Goal: Transaction & Acquisition: Purchase product/service

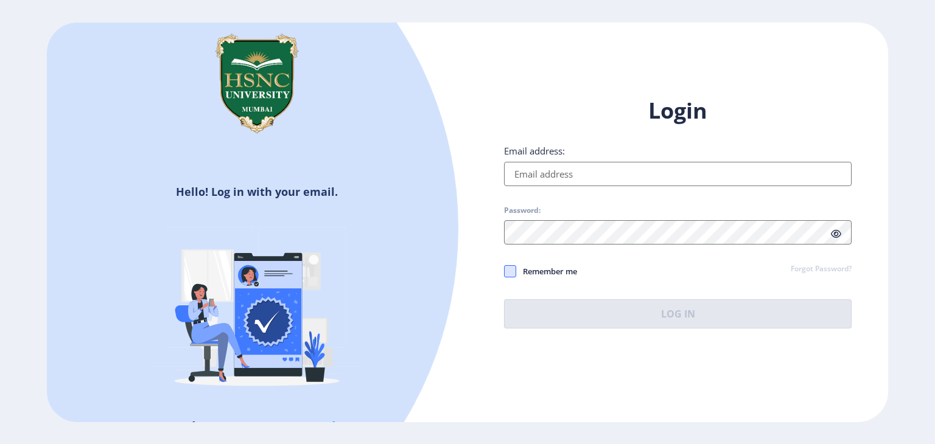
type input "[EMAIL_ADDRESS][DOMAIN_NAME]"
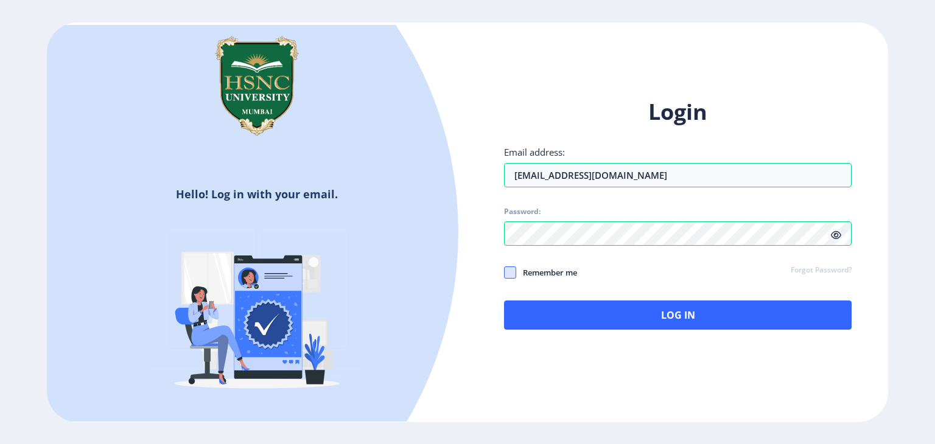
click at [511, 270] on span at bounding box center [510, 273] width 12 height 12
click at [504, 273] on input "Remember me" at bounding box center [504, 273] width 1 height 1
checkbox input "true"
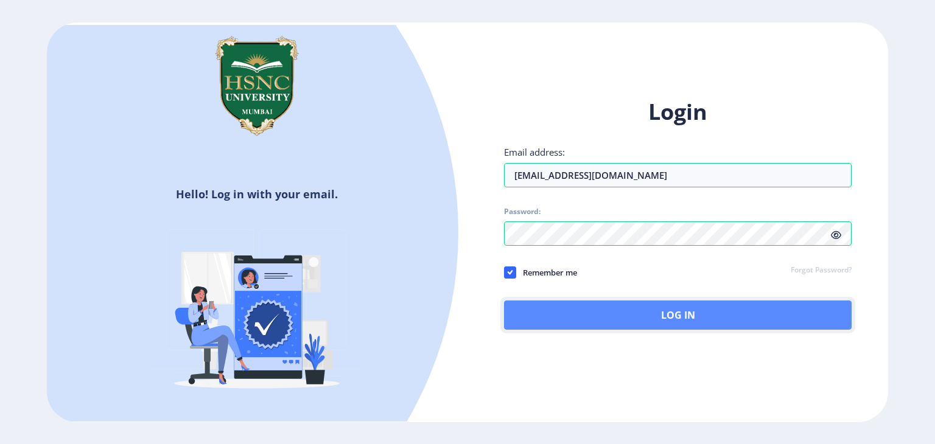
click at [664, 319] on button "Log In" at bounding box center [677, 315] width 347 height 29
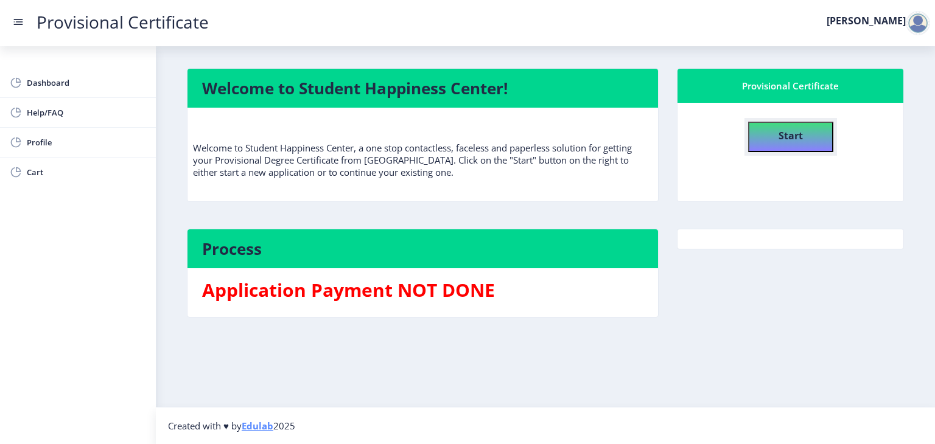
click at [815, 137] on button "Start" at bounding box center [790, 137] width 85 height 30
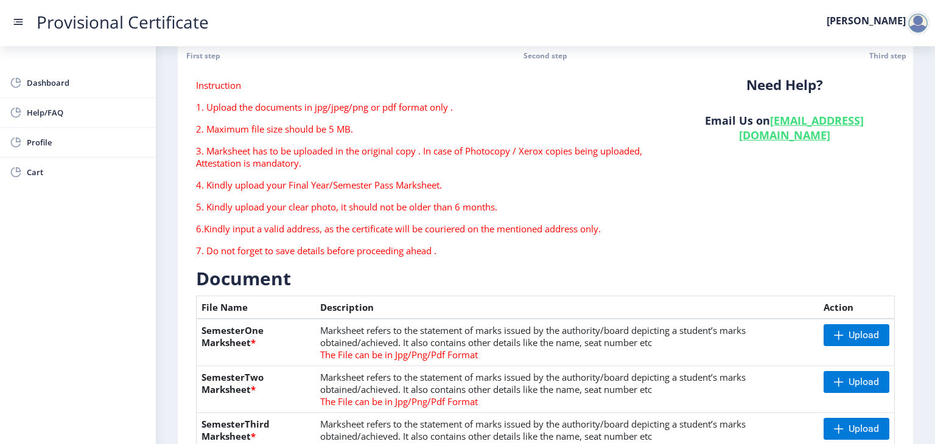
scroll to position [73, 0]
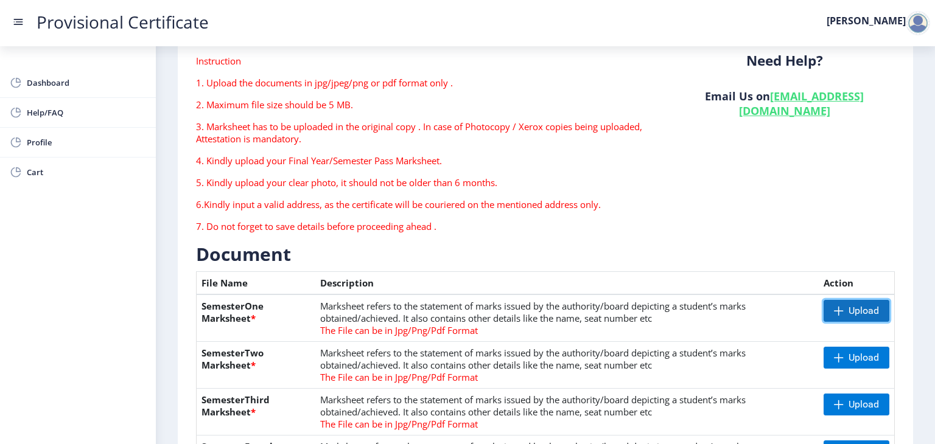
click at [834, 313] on span at bounding box center [839, 311] width 10 height 10
click at [853, 314] on span "Upload" at bounding box center [863, 311] width 30 height 12
click at [834, 310] on nb-action at bounding box center [837, 311] width 35 height 22
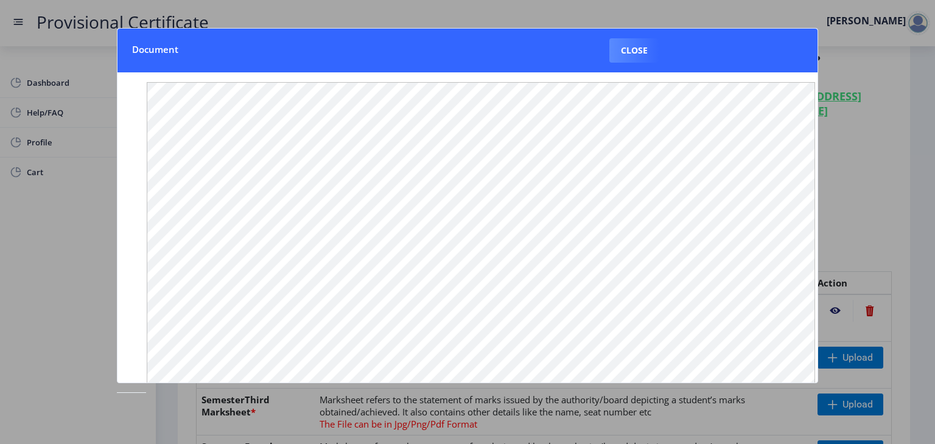
click at [888, 122] on div at bounding box center [467, 222] width 935 height 444
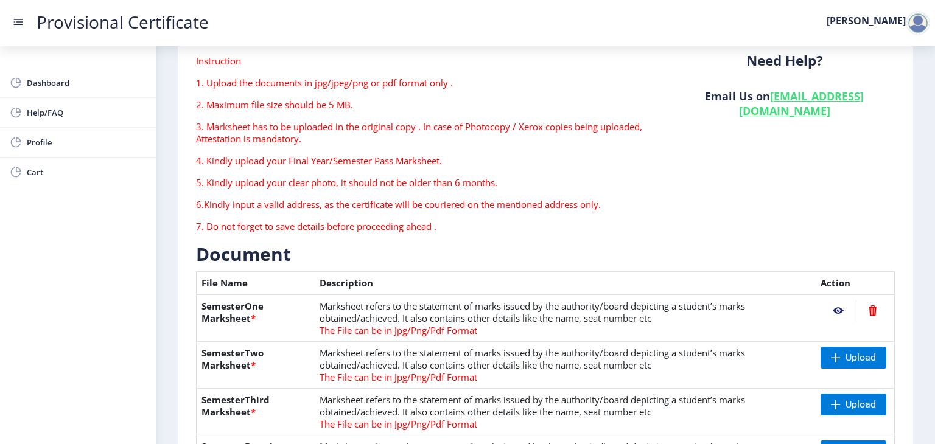
click at [876, 161] on div "Need Help? Email Us on [EMAIL_ADDRESS][DOMAIN_NAME]" at bounding box center [783, 148] width 239 height 187
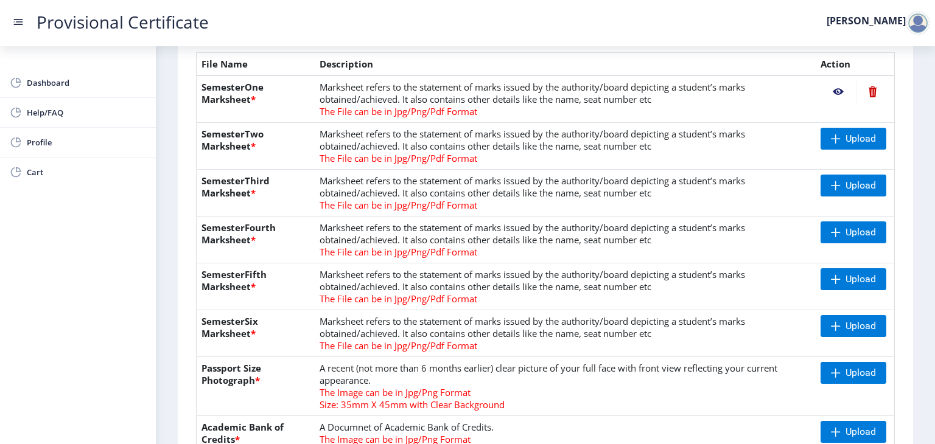
scroll to position [316, 0]
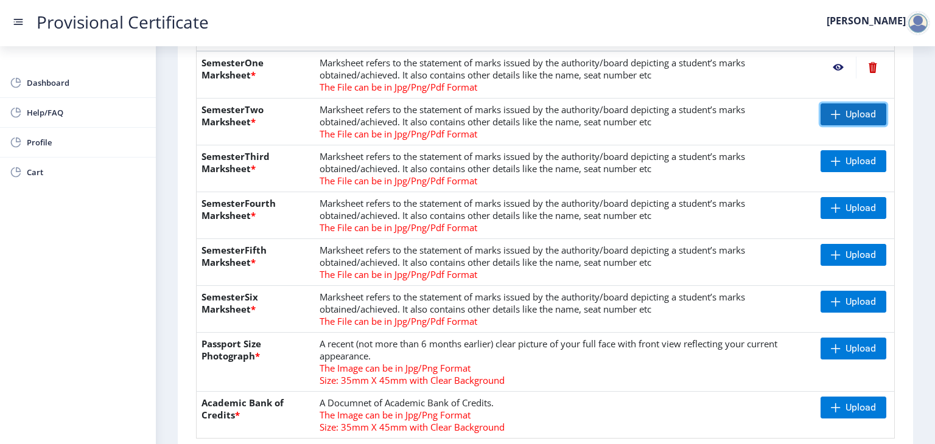
click at [849, 114] on span "Upload" at bounding box center [860, 114] width 30 height 12
click at [854, 159] on span "Upload" at bounding box center [860, 161] width 30 height 12
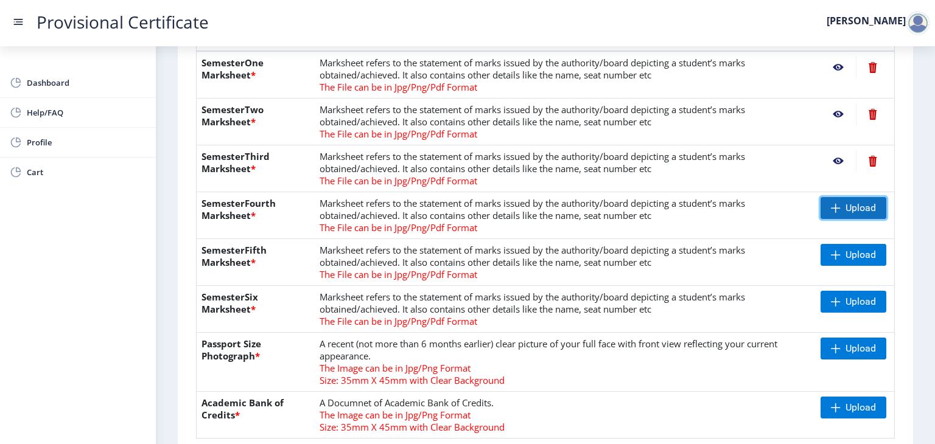
click at [856, 211] on span "Upload" at bounding box center [860, 208] width 30 height 12
click at [845, 256] on span "Upload" at bounding box center [860, 255] width 30 height 12
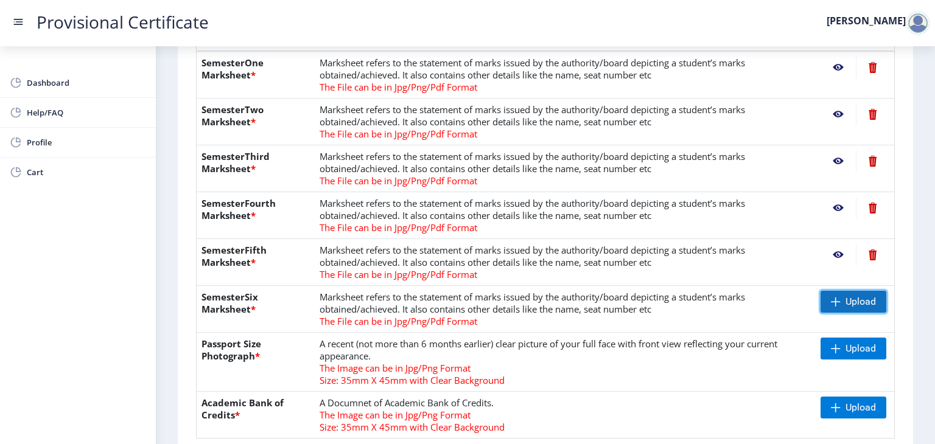
click at [835, 300] on span at bounding box center [836, 302] width 10 height 10
click at [839, 344] on span "Upload" at bounding box center [853, 349] width 66 height 22
click at [867, 346] on span "Upload" at bounding box center [860, 349] width 30 height 12
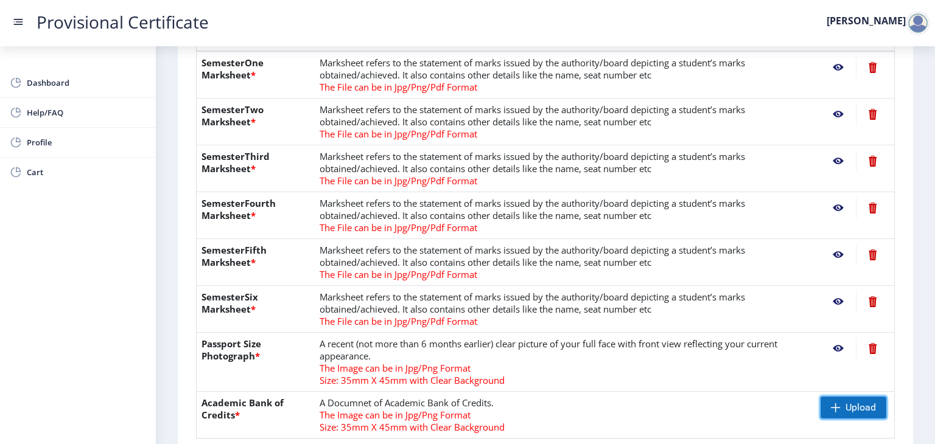
click at [840, 413] on span "Upload" at bounding box center [853, 408] width 66 height 22
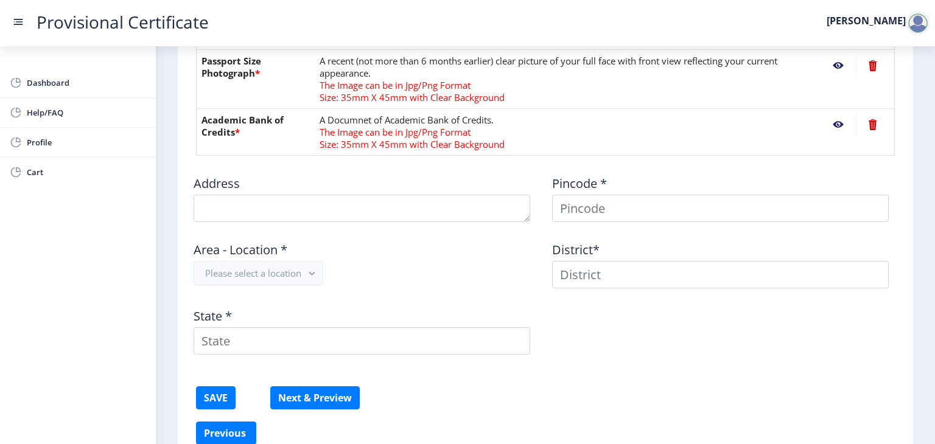
scroll to position [609, 0]
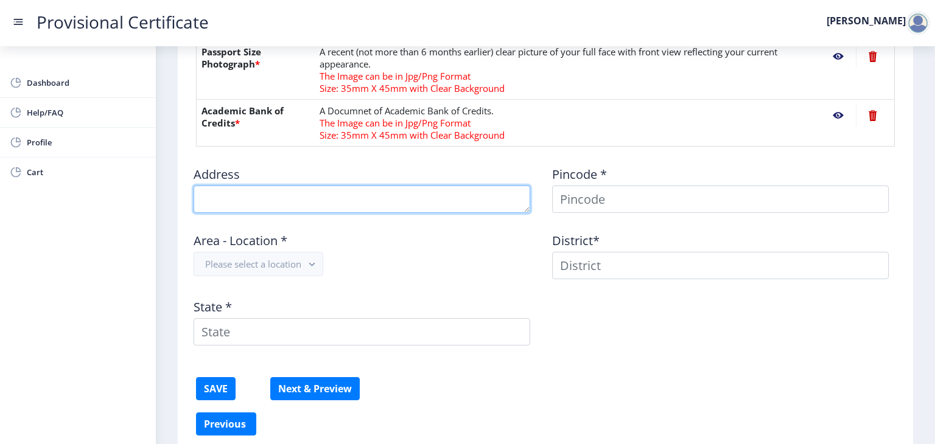
click at [241, 200] on textarea at bounding box center [362, 199] width 337 height 27
type textarea "[STREET_ADDRESS][PERSON_NAME]"
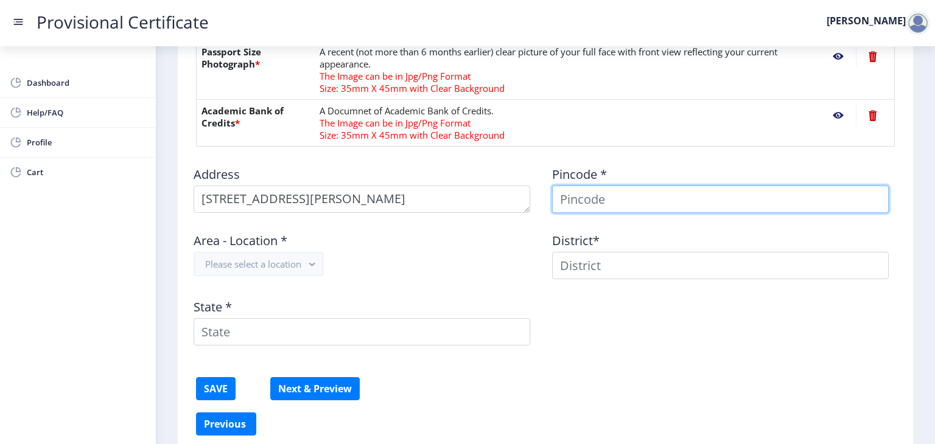
type input "[PERSON_NAME]"
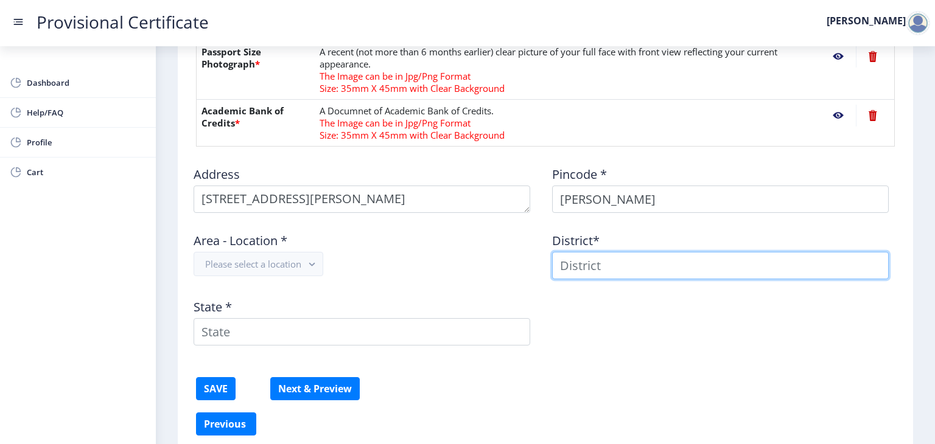
type input "[PERSON_NAME]"
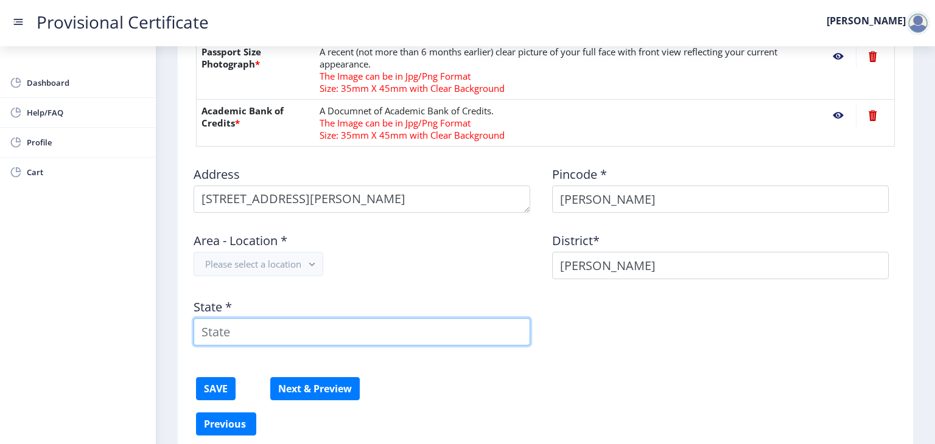
type input "[GEOGRAPHIC_DATA]"
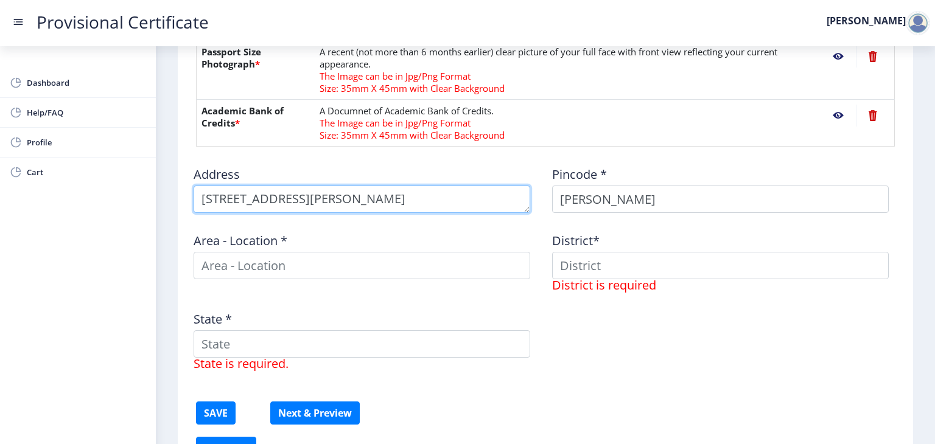
click at [434, 194] on textarea at bounding box center [362, 199] width 337 height 27
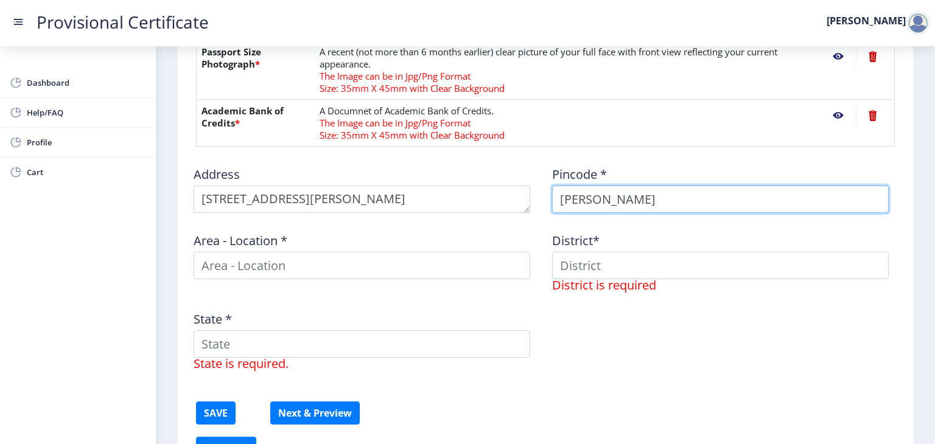
click at [717, 201] on input "[PERSON_NAME]" at bounding box center [720, 199] width 337 height 27
type input "A"
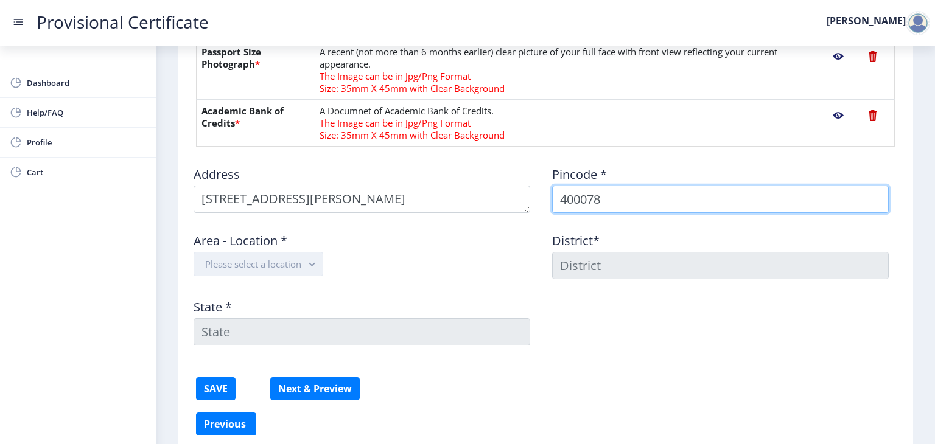
type input "400078"
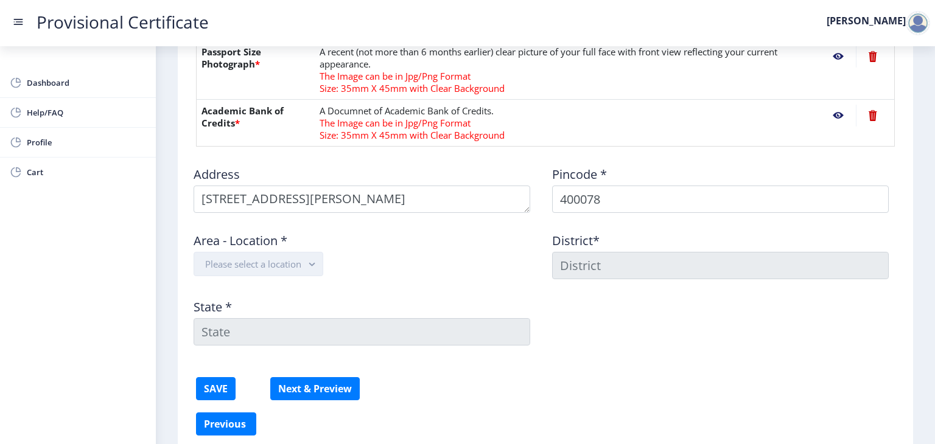
click at [296, 253] on button "Please select a location" at bounding box center [259, 264] width 130 height 24
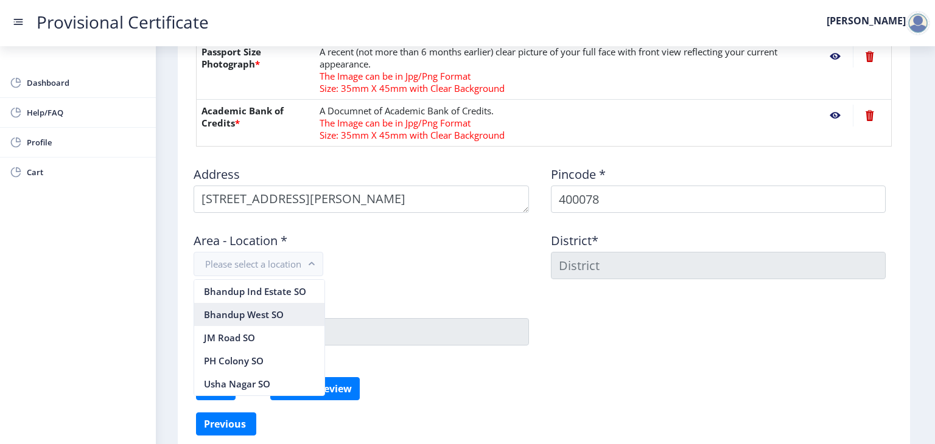
click at [293, 314] on nb-option "Bhandup West SO" at bounding box center [259, 314] width 130 height 23
type input "[GEOGRAPHIC_DATA]"
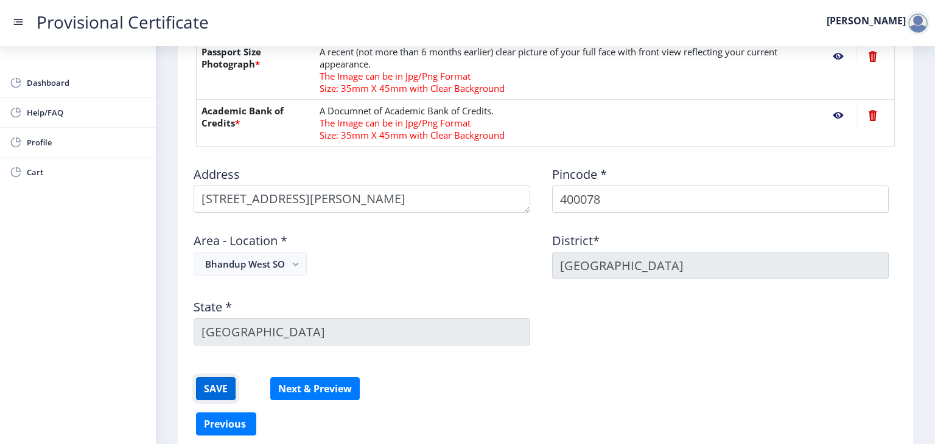
click at [218, 390] on button "SAVE" at bounding box center [216, 388] width 40 height 23
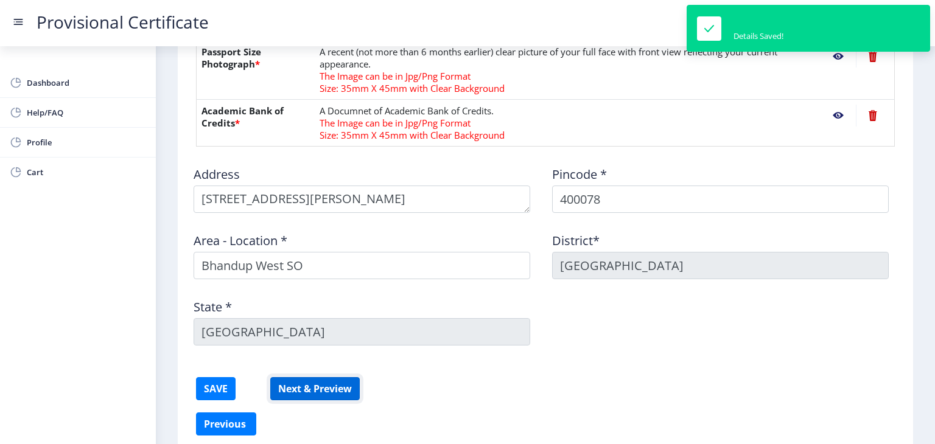
click at [301, 389] on button "Next & Preview" at bounding box center [314, 388] width 89 height 23
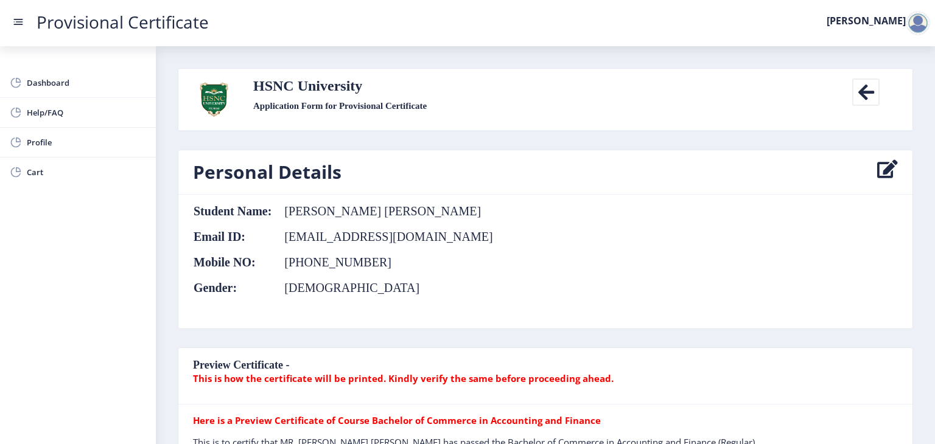
click at [766, 293] on nb-card-body "Student Name: [PERSON_NAME] [PERSON_NAME] Email ID: [EMAIL_ADDRESS][DOMAIN_NAME…" at bounding box center [545, 262] width 734 height 134
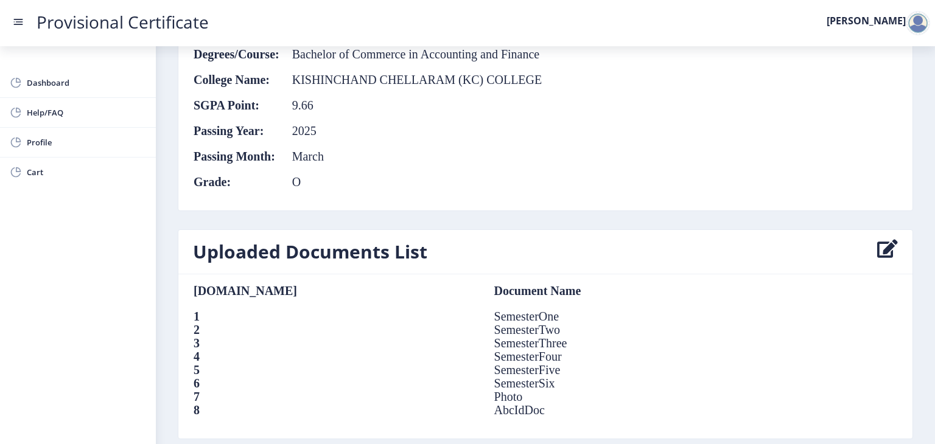
scroll to position [772, 0]
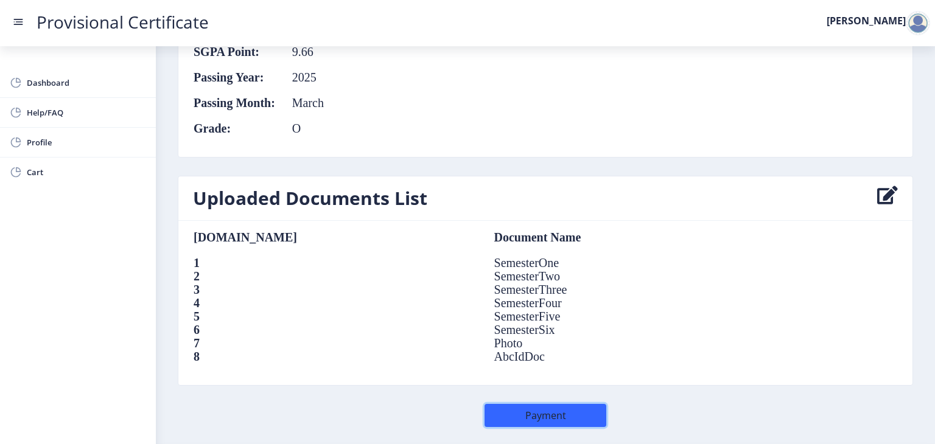
click at [549, 420] on button "Payment" at bounding box center [545, 415] width 122 height 23
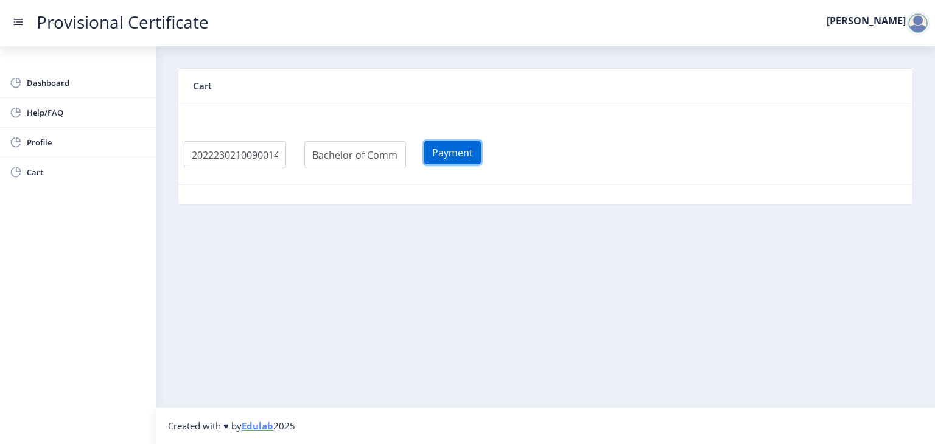
click at [454, 162] on button "Payment" at bounding box center [452, 152] width 57 height 23
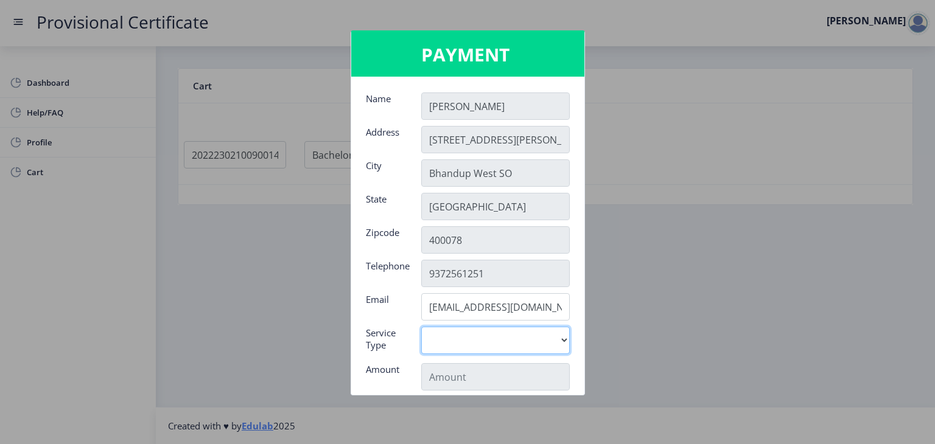
click at [549, 334] on select "Digital" at bounding box center [495, 340] width 148 height 27
select select "old"
click at [421, 327] on select "Digital" at bounding box center [495, 340] width 148 height 27
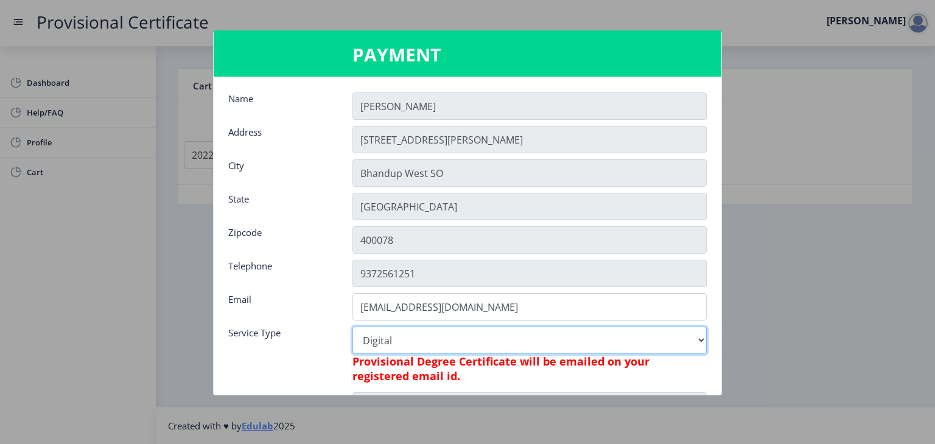
type input "795"
click at [577, 334] on select "Digital" at bounding box center [529, 340] width 354 height 27
click at [352, 327] on select "Digital" at bounding box center [529, 340] width 354 height 27
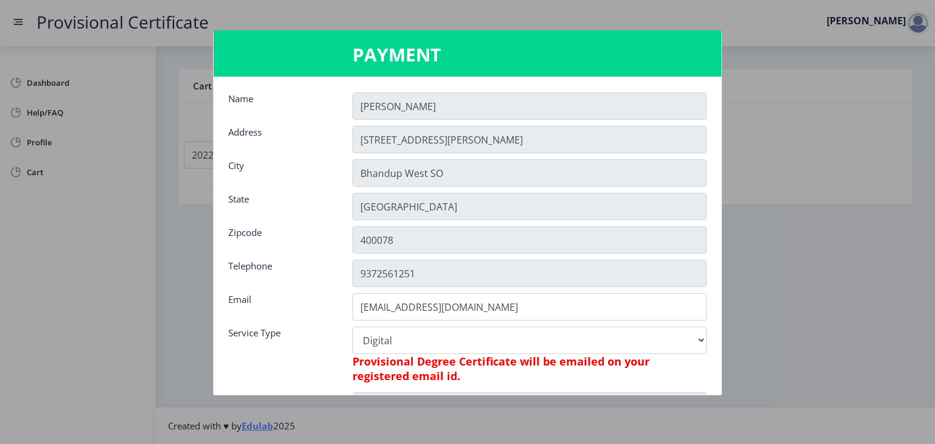
click at [862, 218] on div at bounding box center [467, 222] width 935 height 444
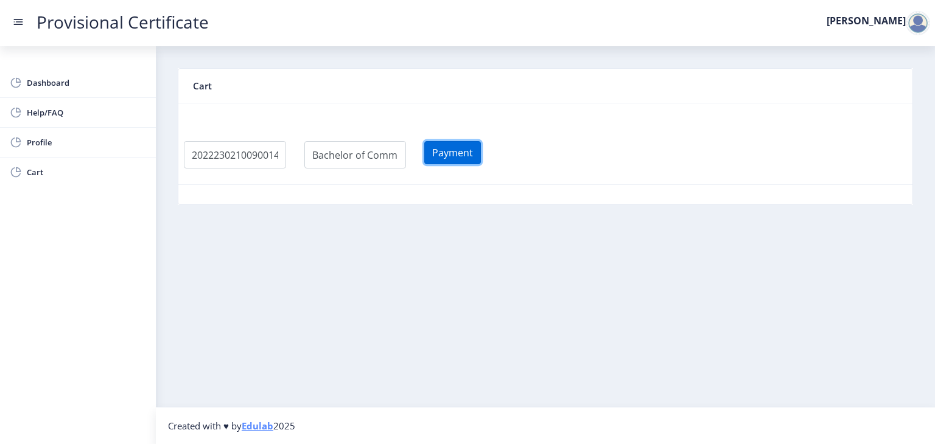
click at [473, 154] on button "Payment" at bounding box center [452, 152] width 57 height 23
select select
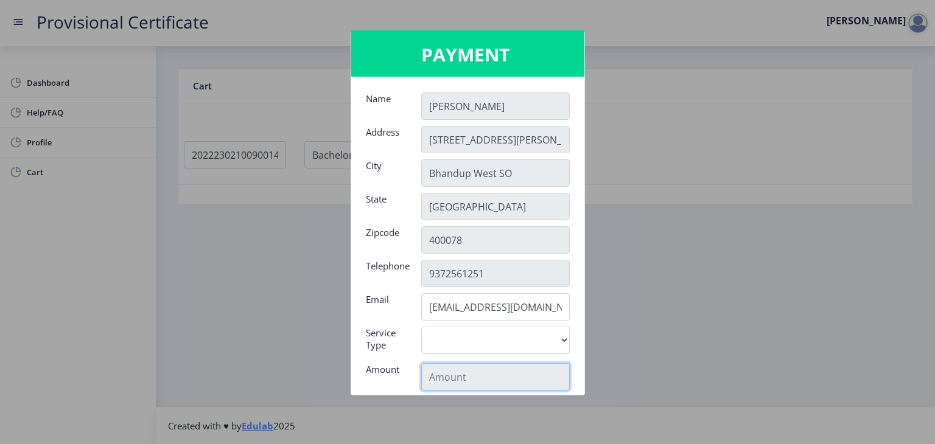
click at [474, 366] on input "text" at bounding box center [495, 376] width 148 height 27
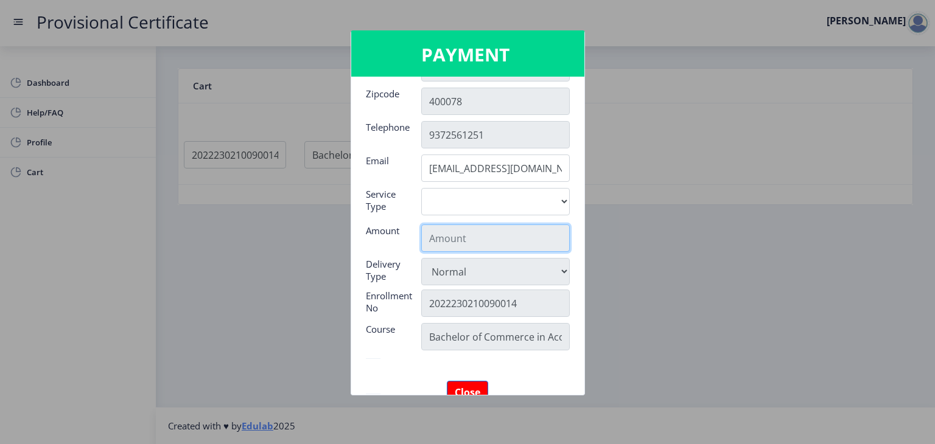
scroll to position [146, 0]
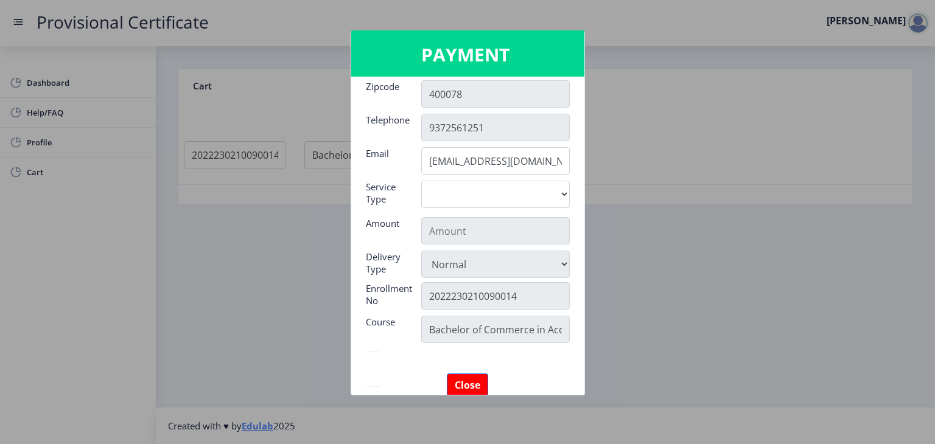
click at [677, 283] on div at bounding box center [467, 222] width 935 height 444
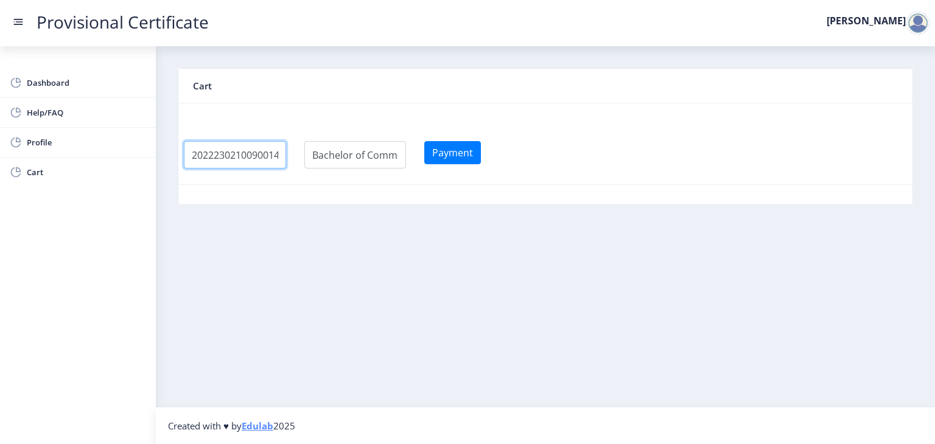
click at [231, 156] on input "textarea" at bounding box center [235, 154] width 102 height 27
click at [341, 156] on input "textarea" at bounding box center [355, 154] width 102 height 27
click at [460, 160] on button "Payment" at bounding box center [452, 152] width 57 height 23
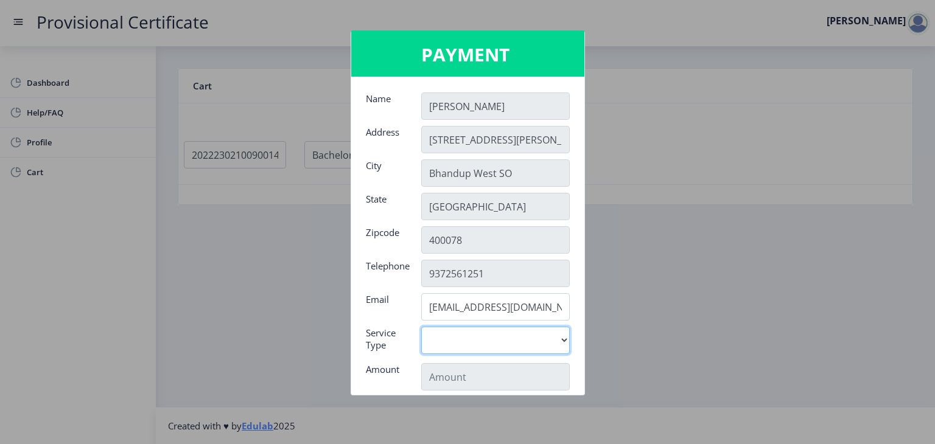
click at [531, 337] on select "Digital" at bounding box center [495, 340] width 148 height 27
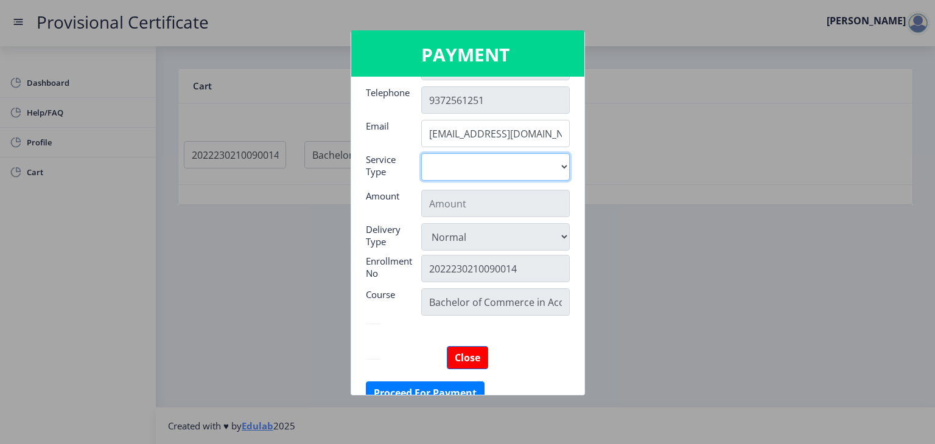
scroll to position [192, 0]
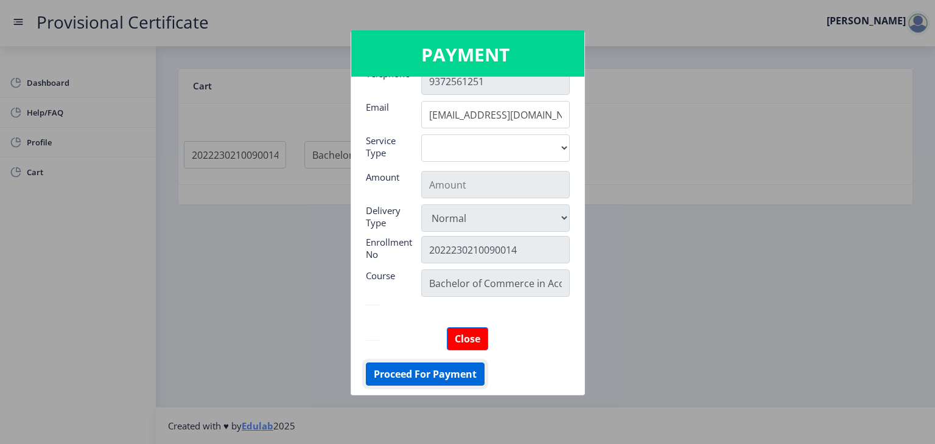
click at [414, 371] on button "Proceed For Payment" at bounding box center [425, 374] width 119 height 23
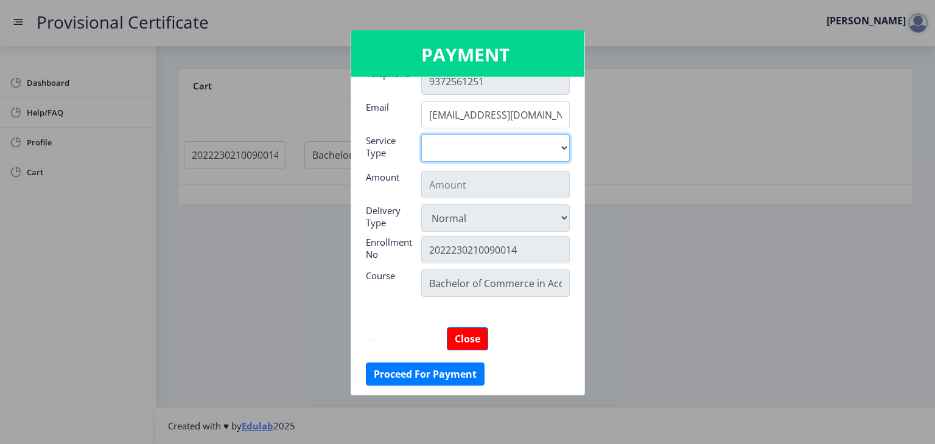
click at [560, 142] on select "Digital" at bounding box center [495, 147] width 148 height 27
select select "old"
click at [421, 134] on select "Digital" at bounding box center [495, 147] width 148 height 27
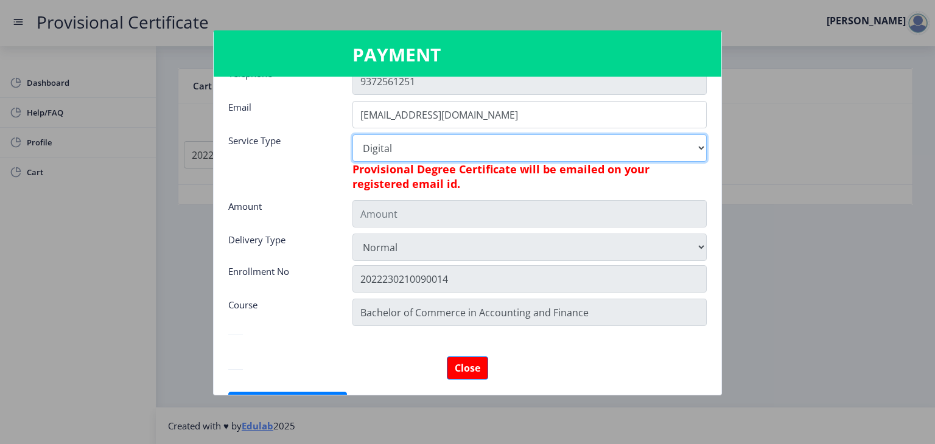
type input "795"
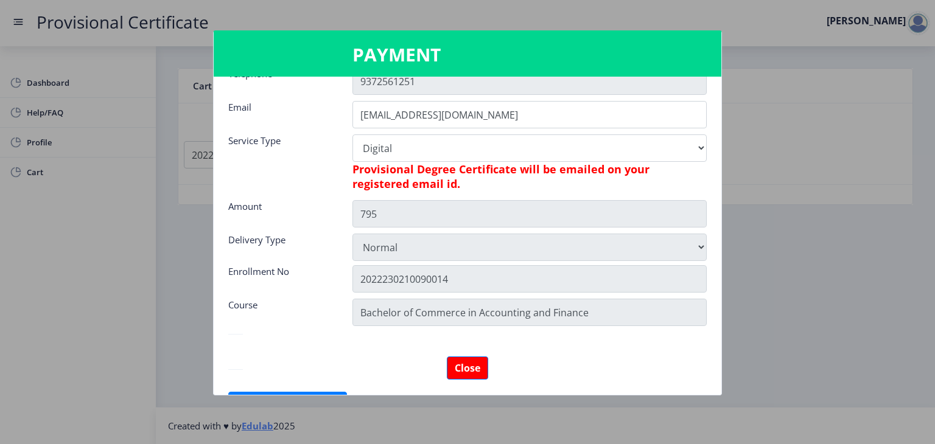
click at [580, 363] on div "Close" at bounding box center [467, 368] width 478 height 23
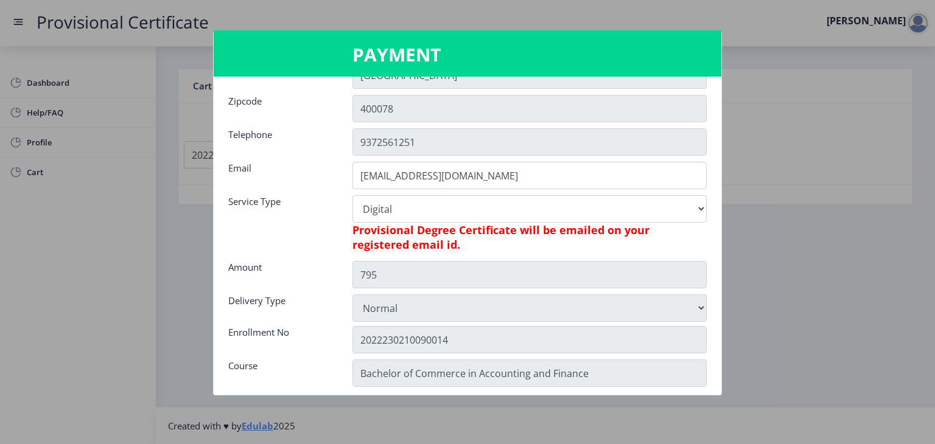
scroll to position [146, 0]
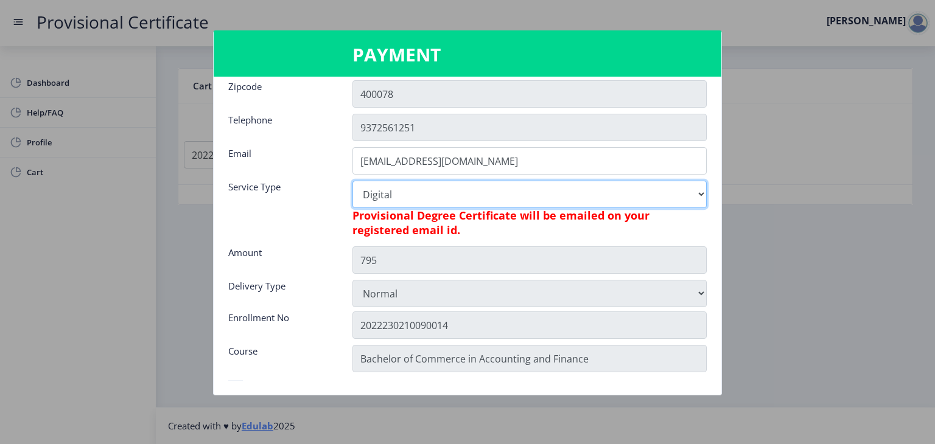
click at [623, 205] on select "Digital" at bounding box center [529, 194] width 354 height 27
click at [352, 181] on select "Digital" at bounding box center [529, 194] width 354 height 27
click at [628, 188] on select "Digital" at bounding box center [529, 194] width 354 height 27
click at [543, 202] on select "Digital" at bounding box center [529, 194] width 354 height 27
click at [560, 187] on select "Digital" at bounding box center [529, 194] width 354 height 27
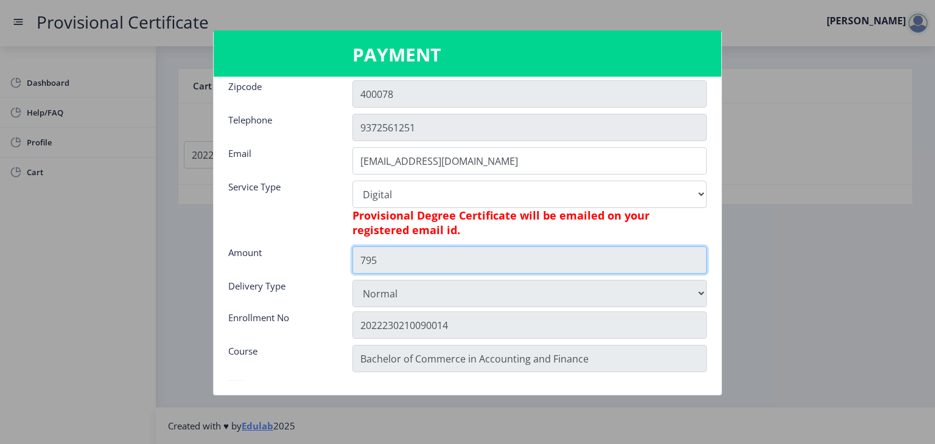
click at [553, 251] on input "795" at bounding box center [529, 259] width 354 height 27
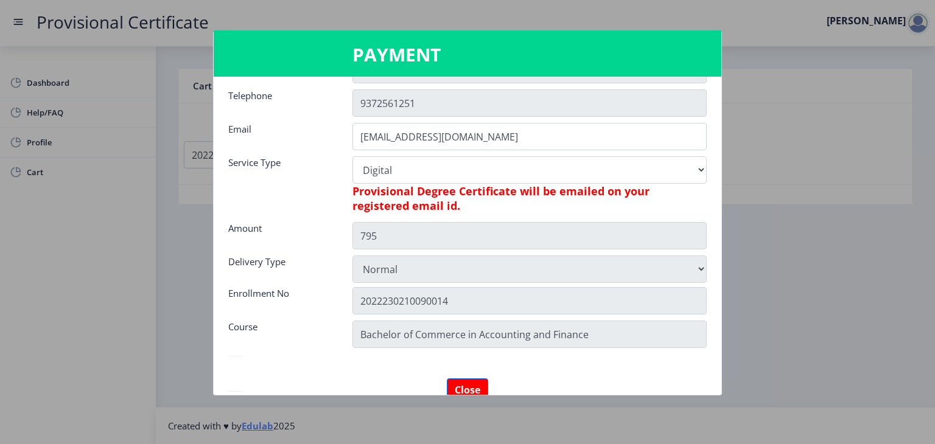
drag, startPoint x: 553, startPoint y: 251, endPoint x: 521, endPoint y: 234, distance: 36.8
click at [521, 234] on nb-card-body "Name [PERSON_NAME] Address [STREET_ADDRESS][PERSON_NAME] Telephone [PHONE_NUMBE…" at bounding box center [467, 236] width 507 height 318
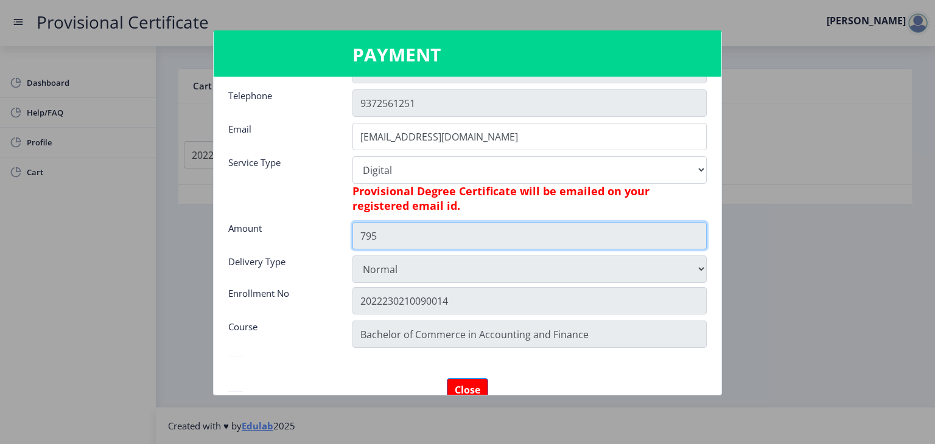
click at [521, 234] on input "795" at bounding box center [529, 235] width 354 height 27
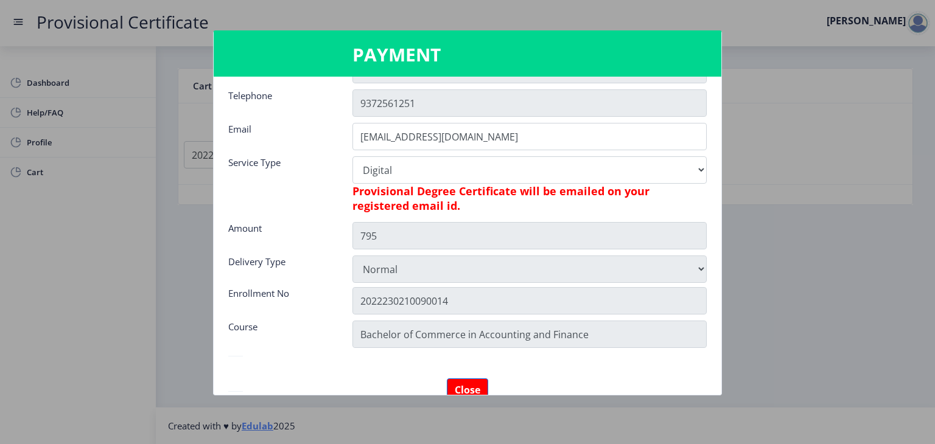
click at [312, 301] on div "Enrollment No" at bounding box center [281, 299] width 124 height 24
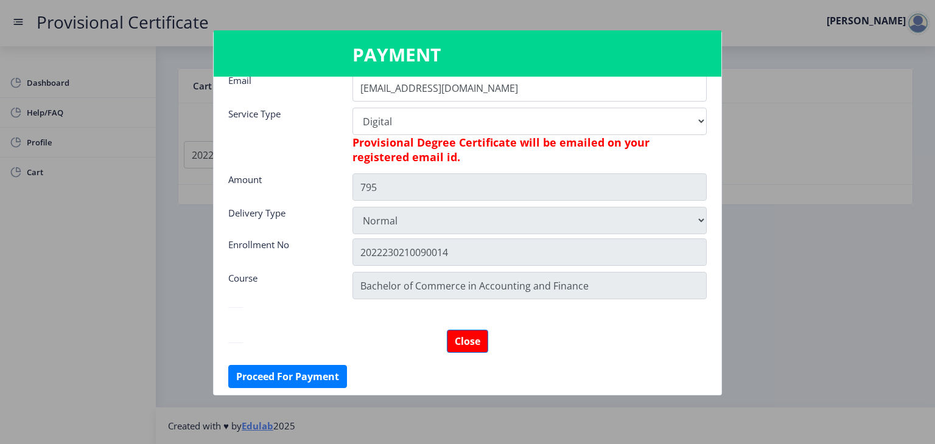
scroll to position [221, 0]
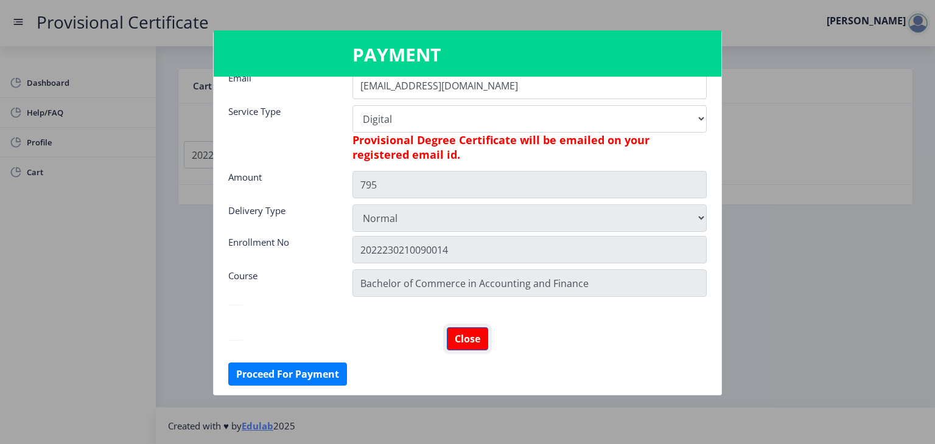
click at [474, 332] on button "Close" at bounding box center [467, 338] width 41 height 23
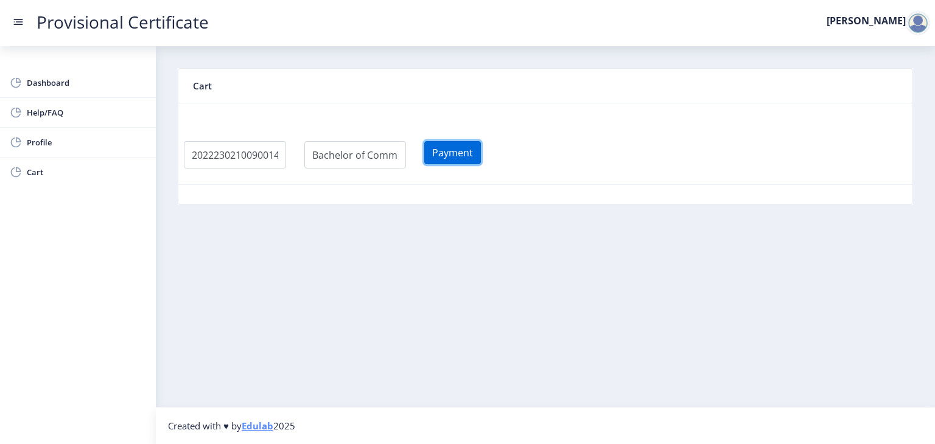
click at [464, 162] on button "Payment" at bounding box center [452, 152] width 57 height 23
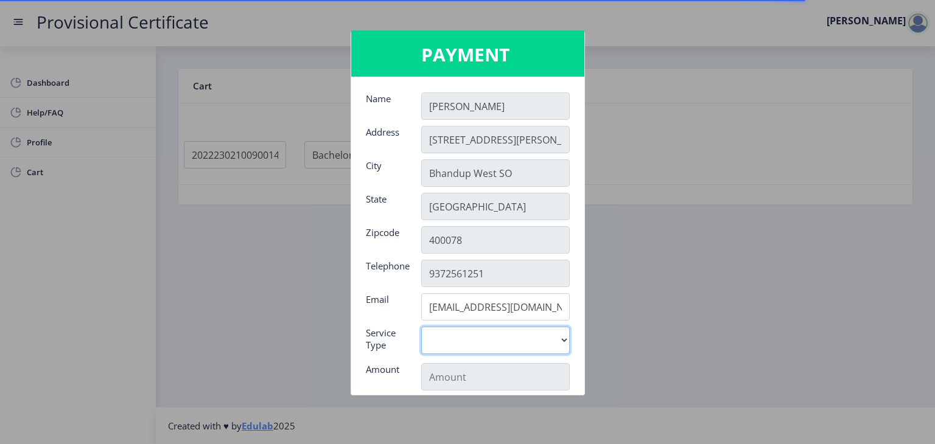
click at [504, 347] on select "Digital" at bounding box center [495, 340] width 148 height 27
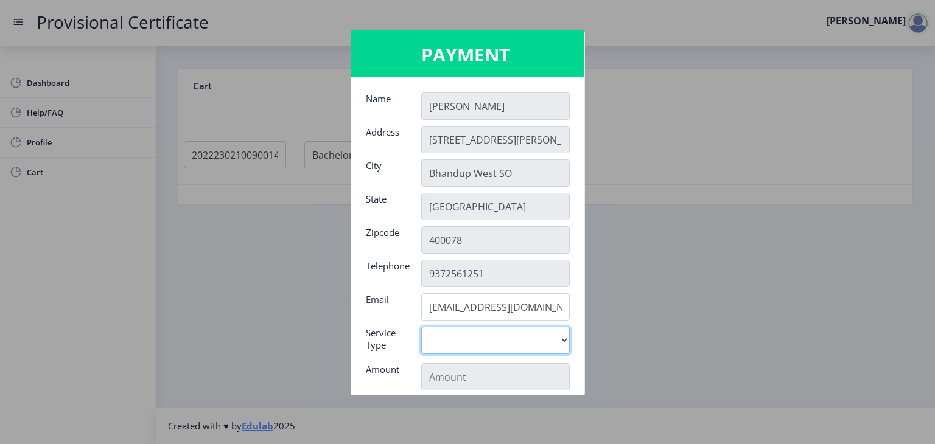
select select "old"
click at [421, 327] on select "Digital" at bounding box center [495, 340] width 148 height 27
type input "795"
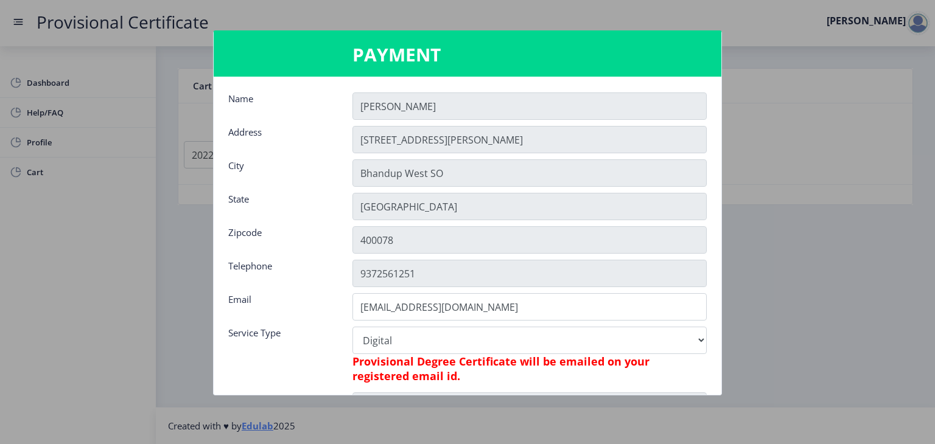
click at [496, 366] on h6 "Provisional Degree Certificate will be emailed on your registered email id." at bounding box center [529, 368] width 354 height 29
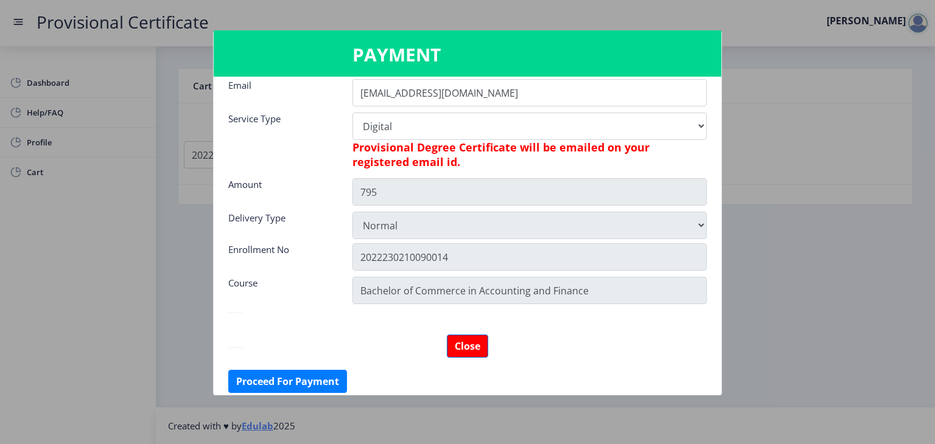
scroll to position [219, 0]
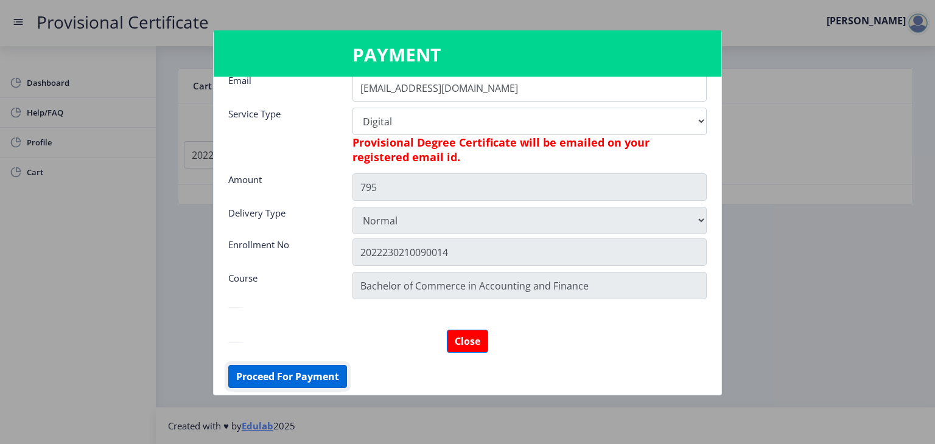
click at [324, 372] on button "Proceed For Payment" at bounding box center [287, 376] width 119 height 23
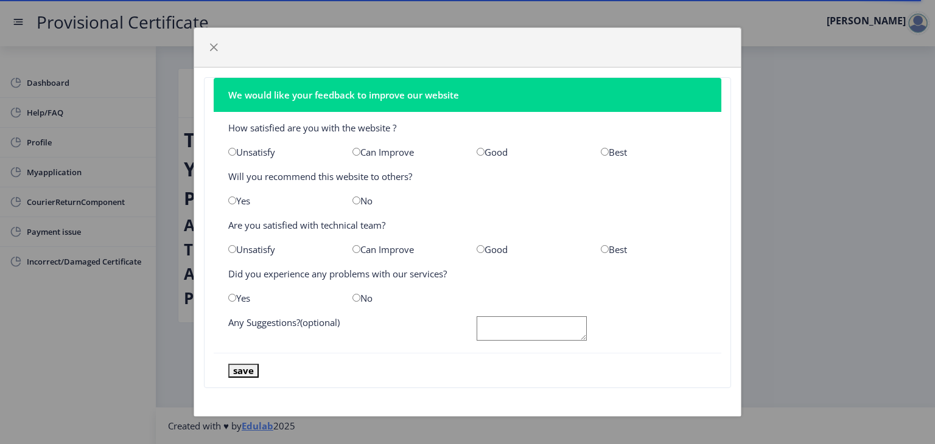
click at [609, 152] on div "Best" at bounding box center [653, 152] width 124 height 12
click at [599, 148] on div "Best" at bounding box center [653, 152] width 124 height 12
click at [601, 149] on input "radio" at bounding box center [605, 152] width 8 height 8
radio input "true"
click at [230, 200] on input "radio" at bounding box center [232, 201] width 8 height 8
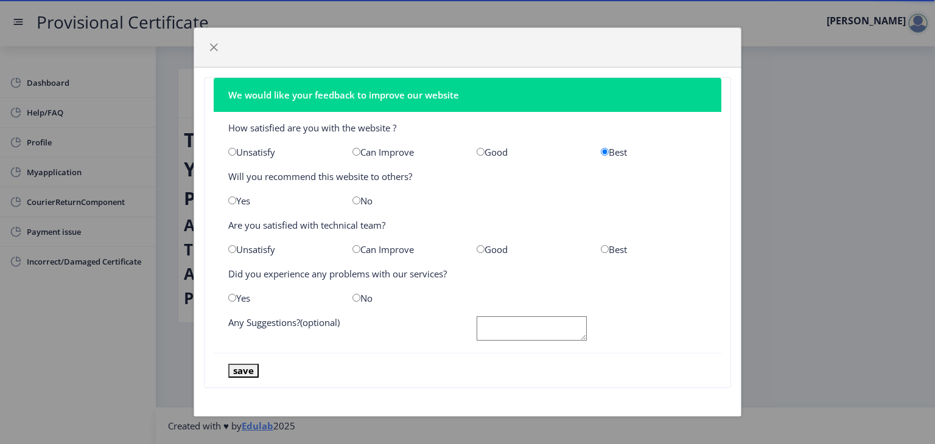
radio input "true"
click at [606, 249] on input "radio" at bounding box center [605, 249] width 8 height 8
radio input "true"
click at [355, 299] on input "radio" at bounding box center [356, 298] width 8 height 8
radio input "true"
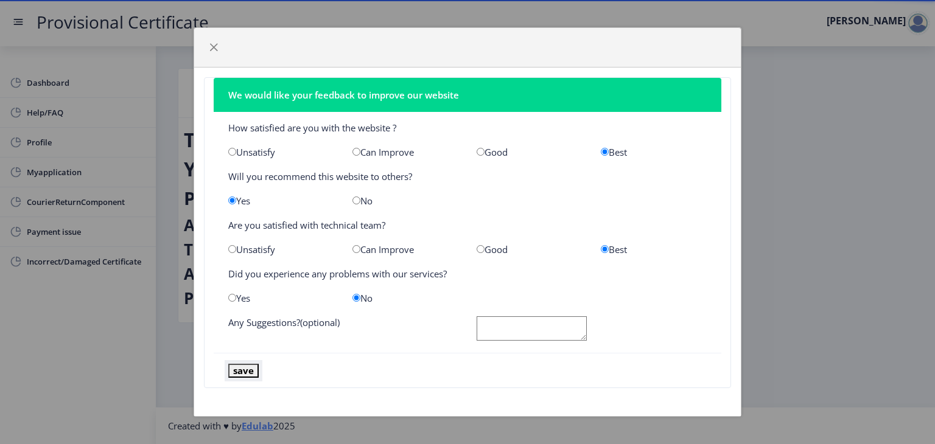
click at [251, 370] on button "save" at bounding box center [243, 371] width 30 height 14
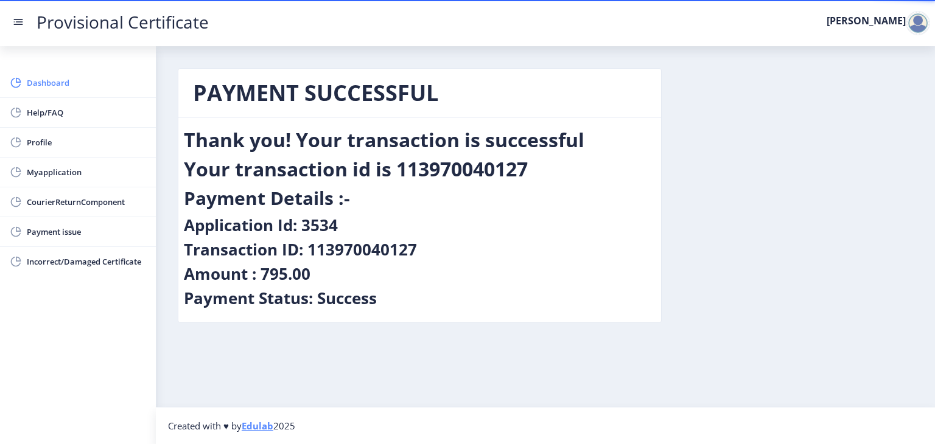
click at [110, 80] on span "Dashboard" at bounding box center [86, 82] width 119 height 15
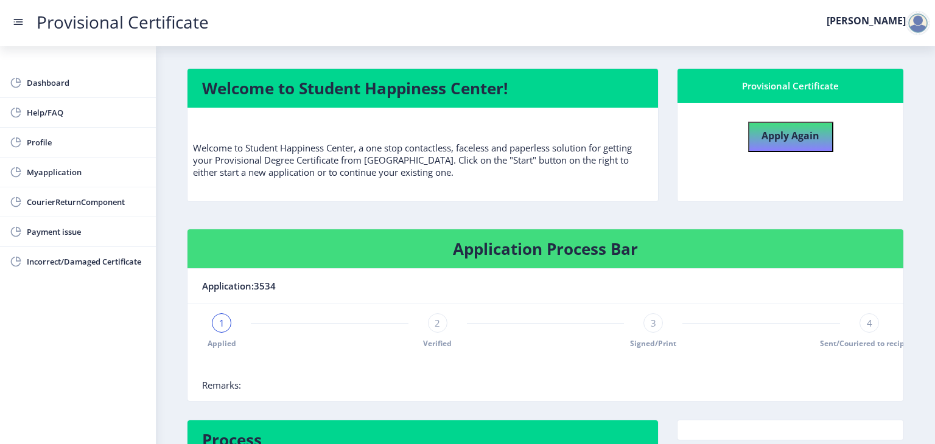
click at [916, 114] on nb-layout-column "Welcome to Student Happiness Center! Welcome to Student Happiness Center, a one…" at bounding box center [545, 275] width 779 height 459
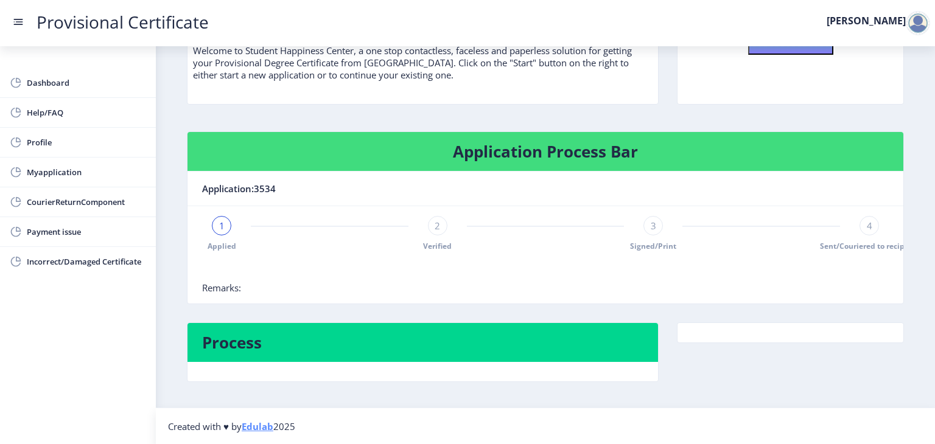
scroll to position [100, 0]
